Goal: Task Accomplishment & Management: Use online tool/utility

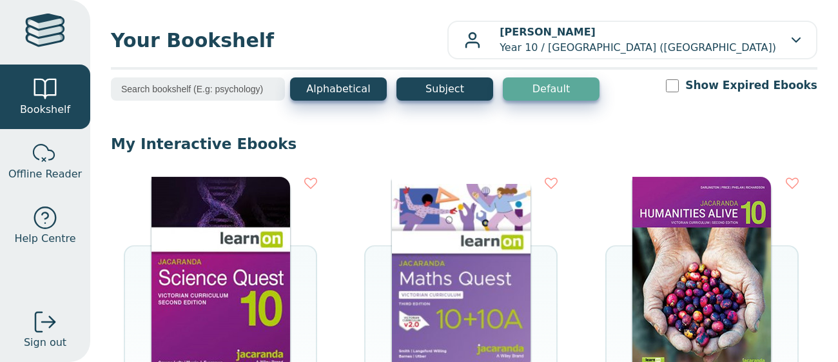
click at [222, 248] on img at bounding box center [221, 273] width 139 height 193
